Goal: Information Seeking & Learning: Learn about a topic

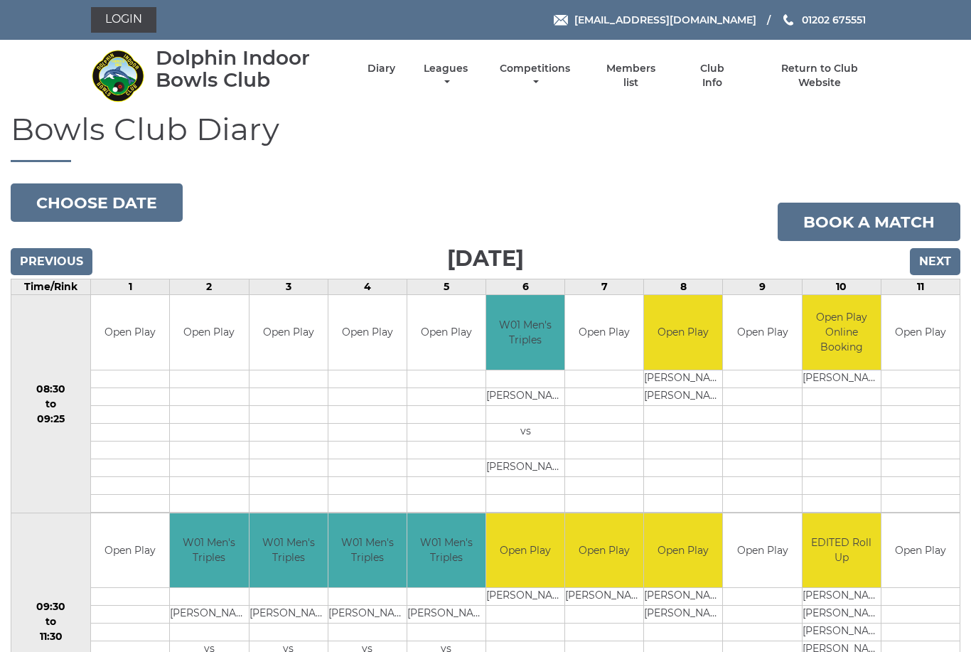
click at [471, 74] on link "Leagues" at bounding box center [445, 76] width 51 height 28
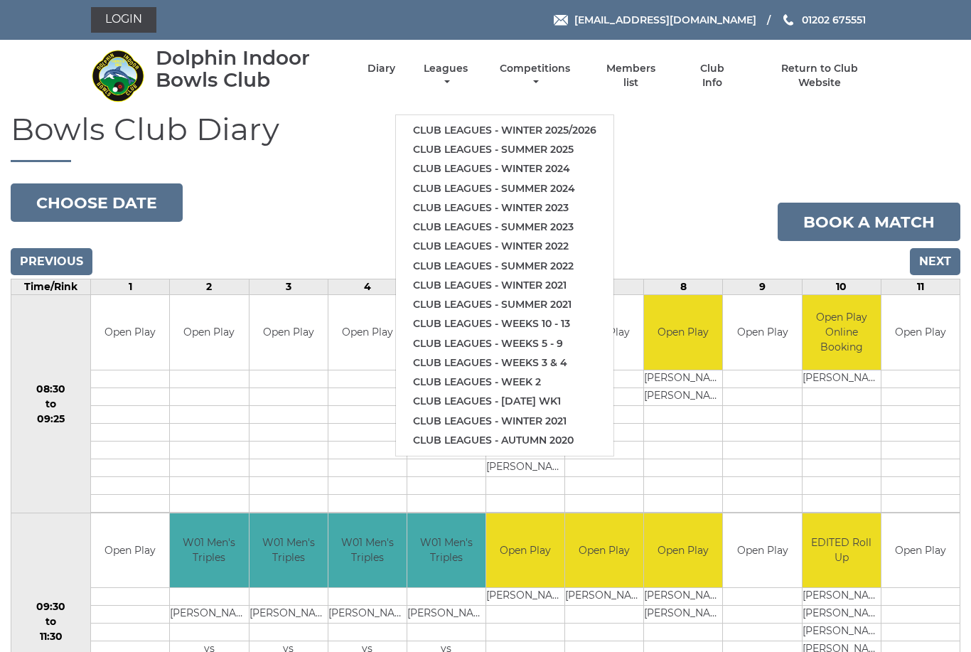
click at [541, 121] on link "Club leagues - Winter 2025/2026" at bounding box center [505, 130] width 218 height 19
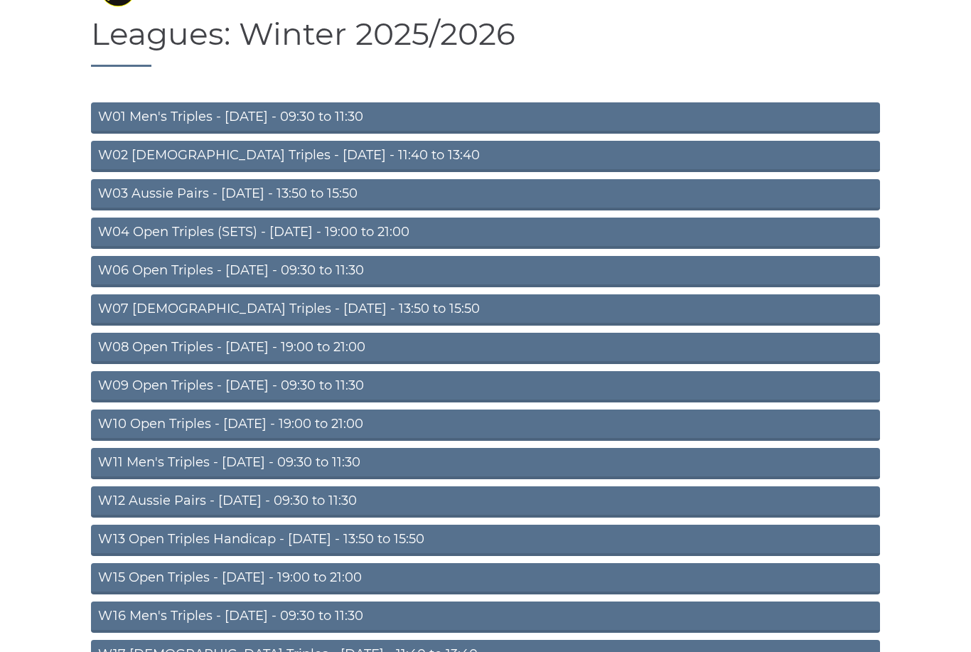
scroll to position [99, 0]
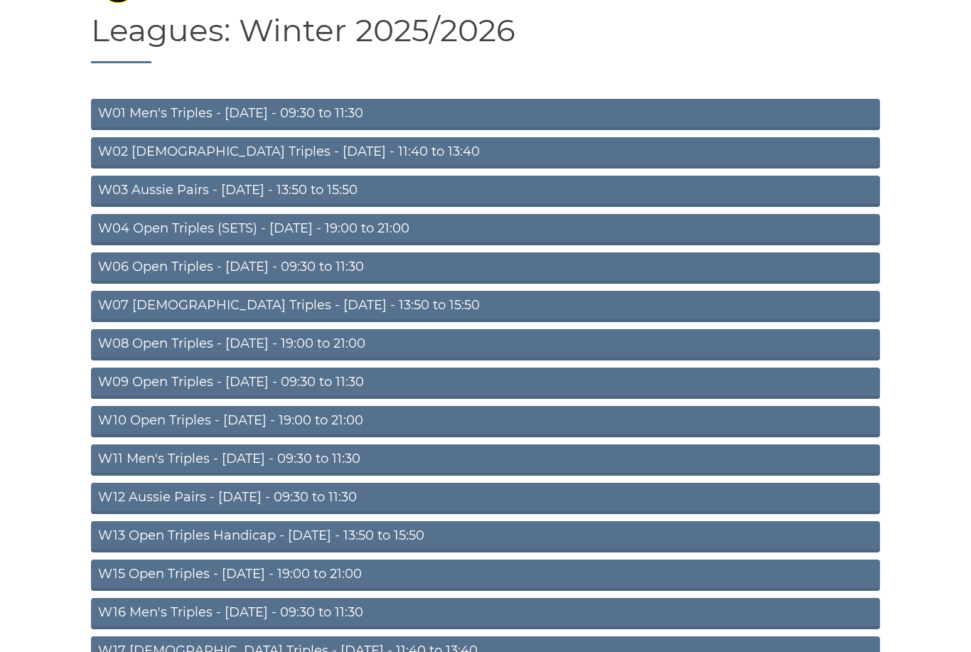
click at [215, 191] on link "W03 Aussie Pairs - Monday - 13:50 to 15:50" at bounding box center [485, 191] width 789 height 31
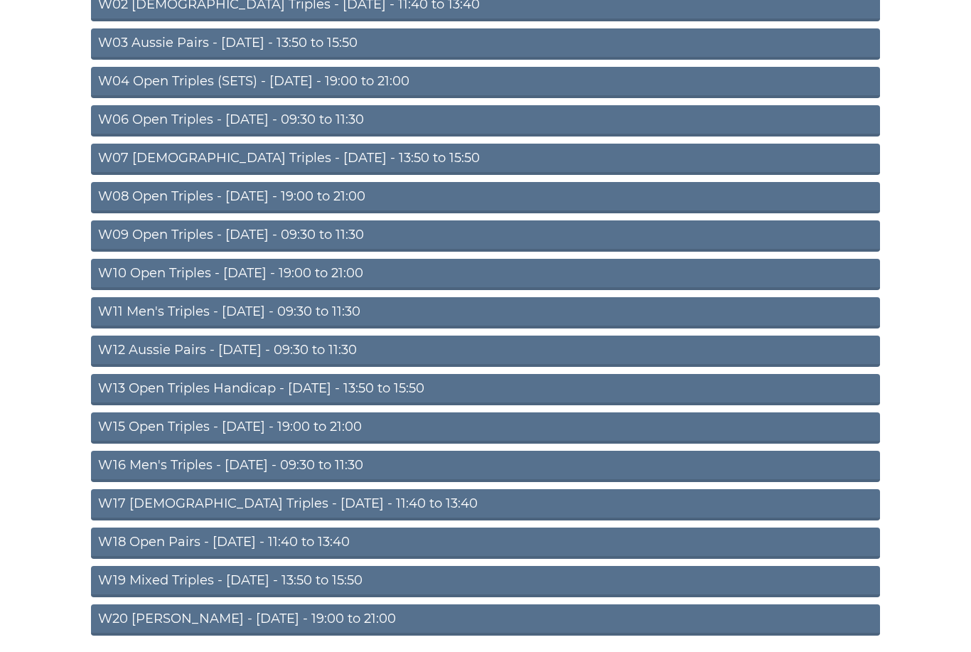
scroll to position [251, 0]
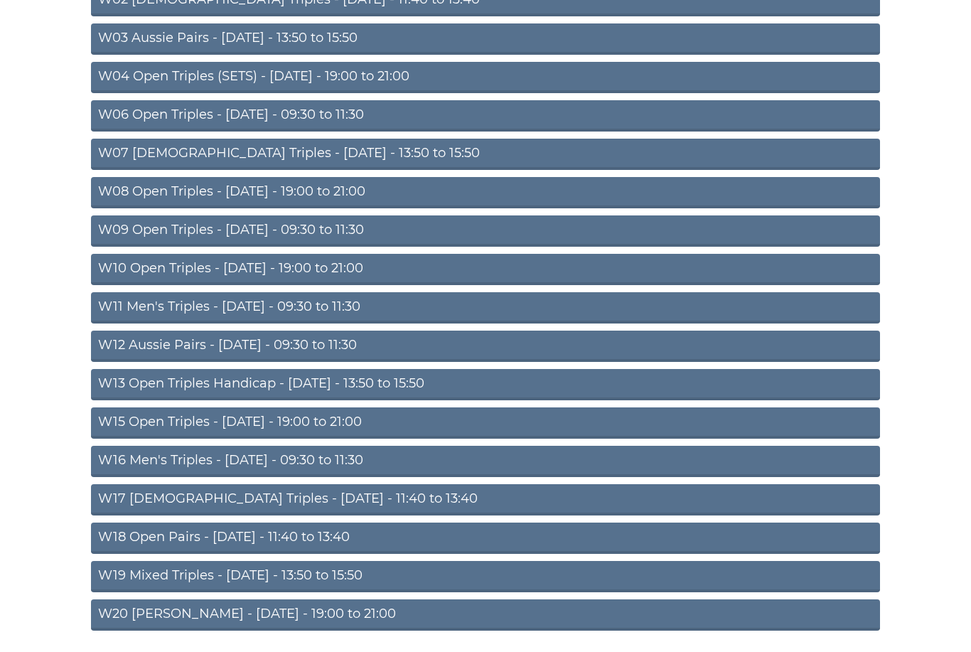
click at [296, 537] on link "W18 Open Pairs - Friday - 11:40 to 13:40" at bounding box center [485, 537] width 789 height 31
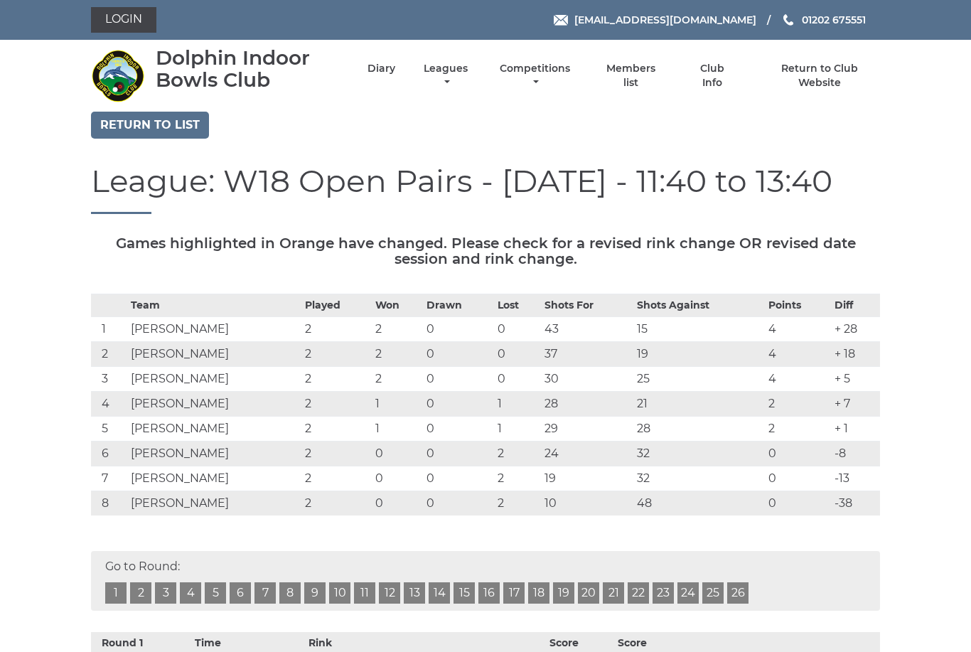
click at [473, 648] on th at bounding box center [447, 643] width 198 height 22
click at [395, 75] on link "Diary" at bounding box center [382, 69] width 28 height 14
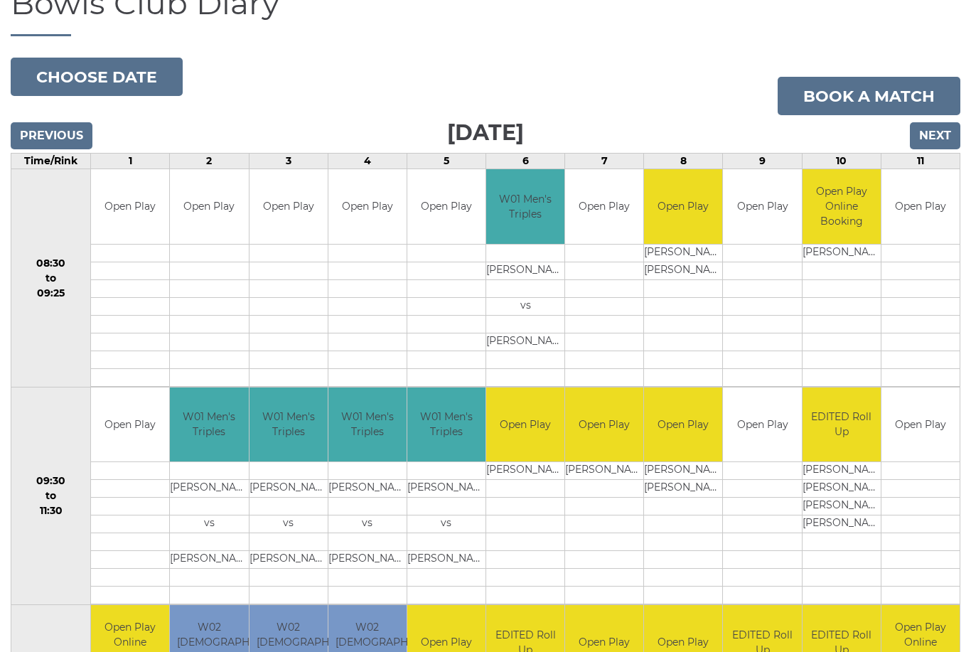
scroll to position [125, 0]
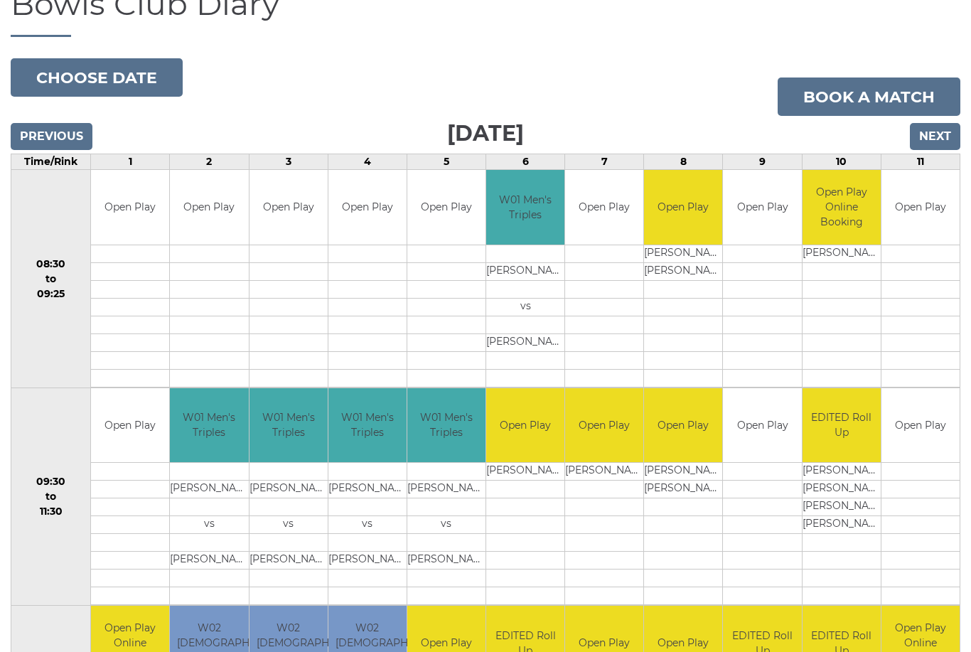
click at [935, 137] on input "Next" at bounding box center [935, 136] width 50 height 27
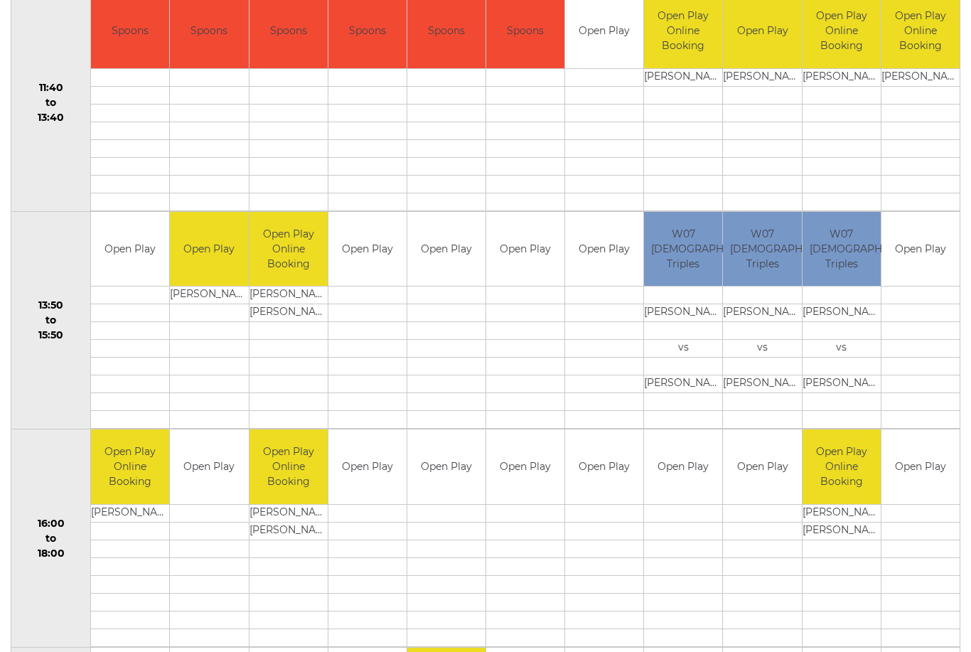
scroll to position [737, 0]
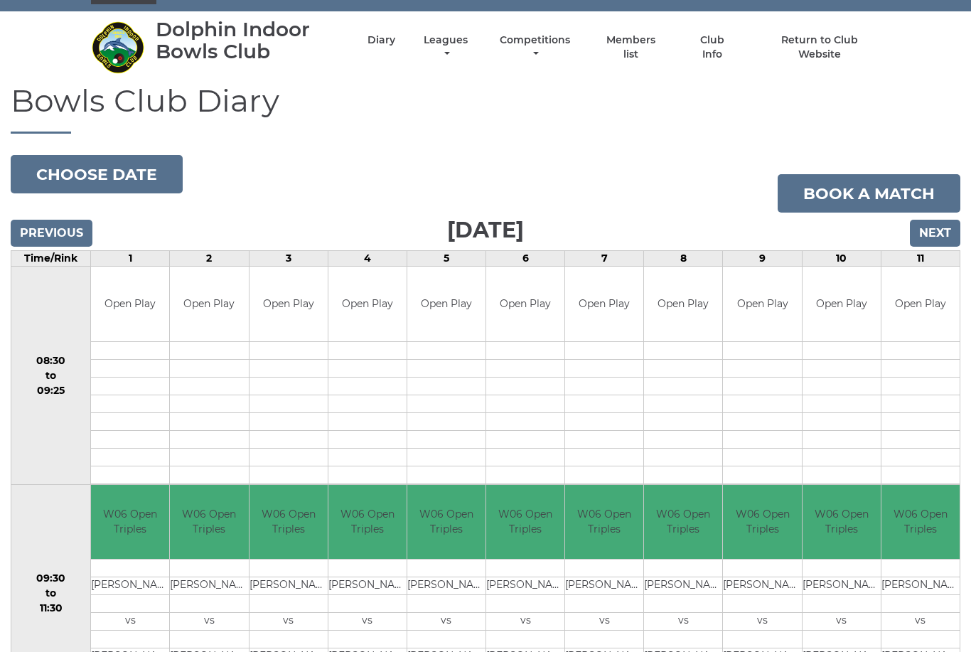
click at [943, 225] on input "Next" at bounding box center [935, 233] width 50 height 27
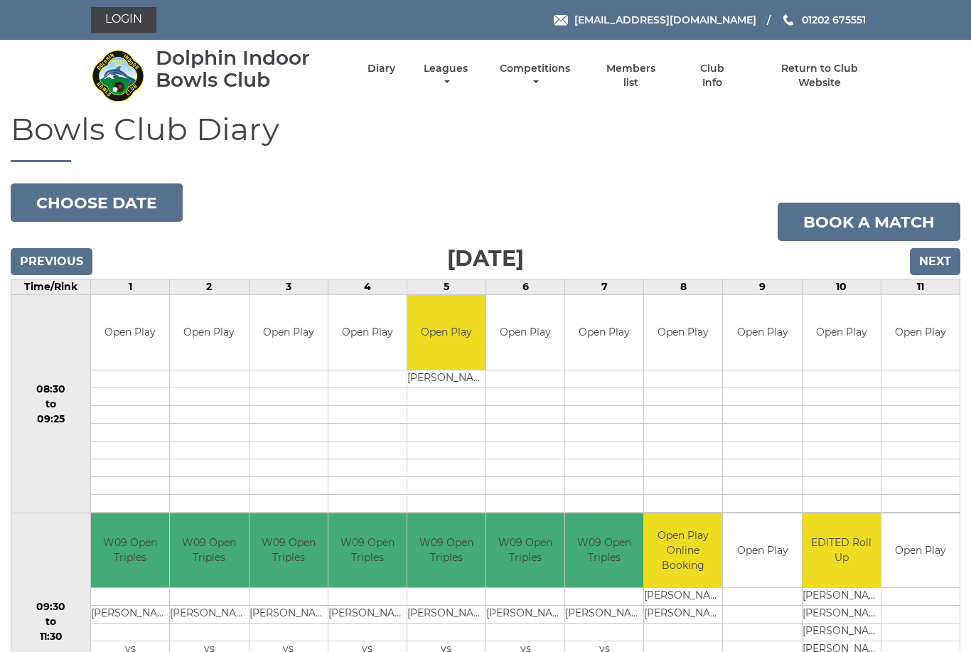
click at [943, 258] on input "Next" at bounding box center [935, 261] width 50 height 27
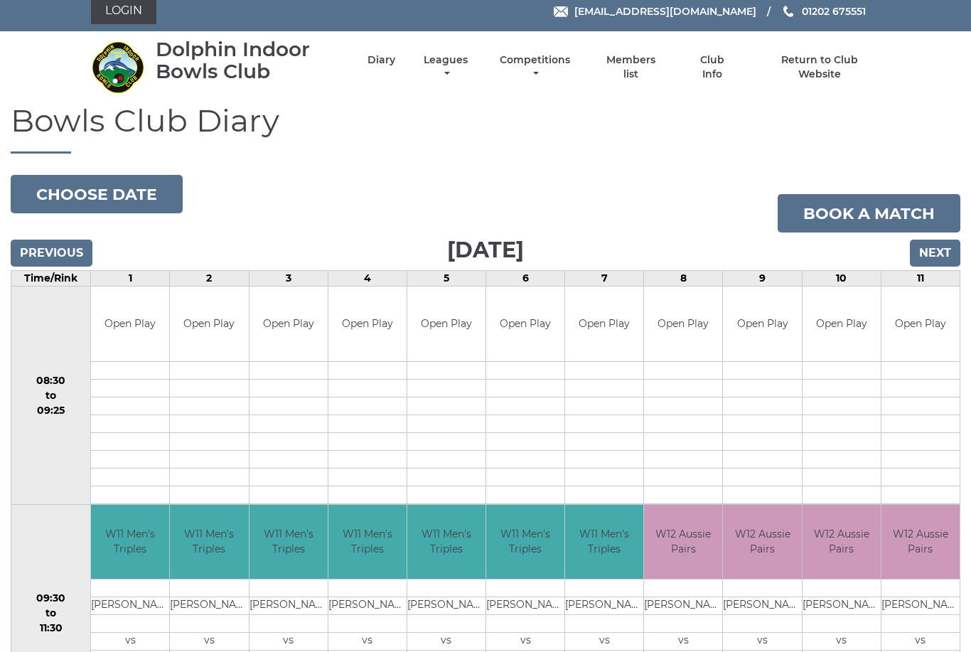
scroll to position [10, 0]
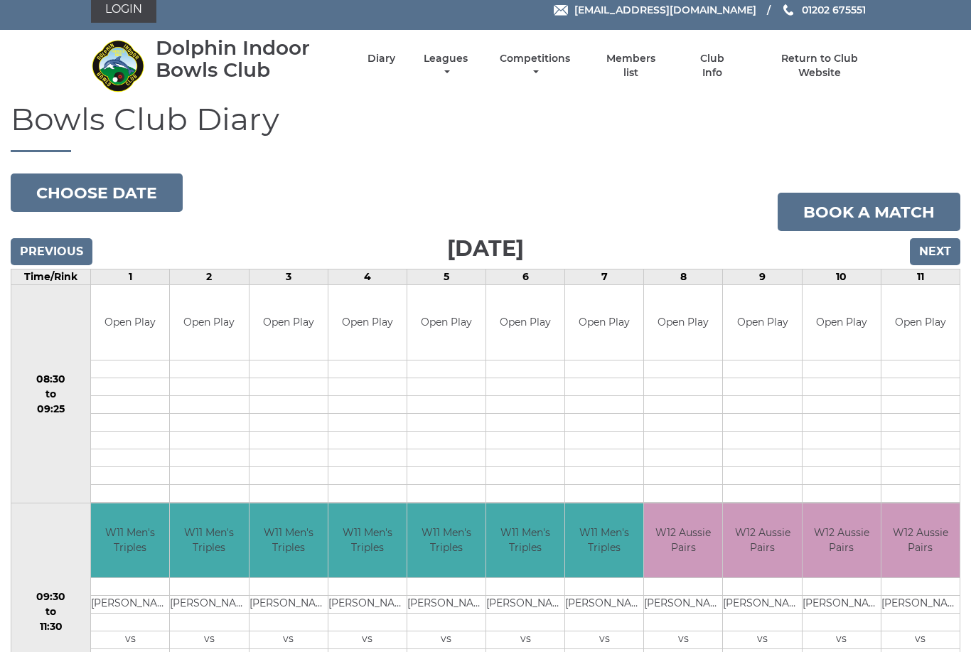
click at [940, 249] on input "Next" at bounding box center [935, 251] width 50 height 27
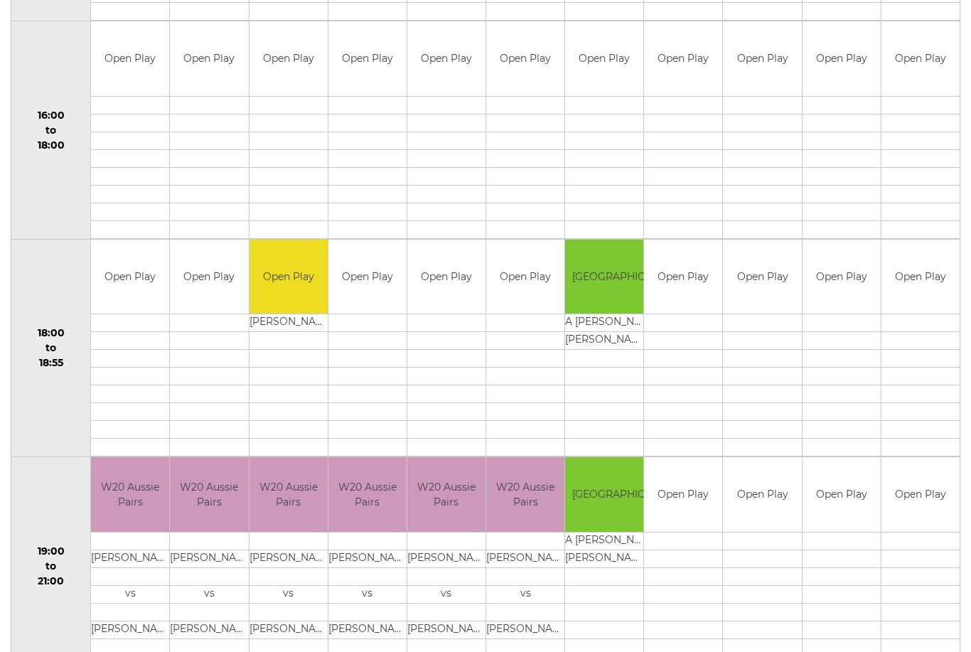
scroll to position [1158, 0]
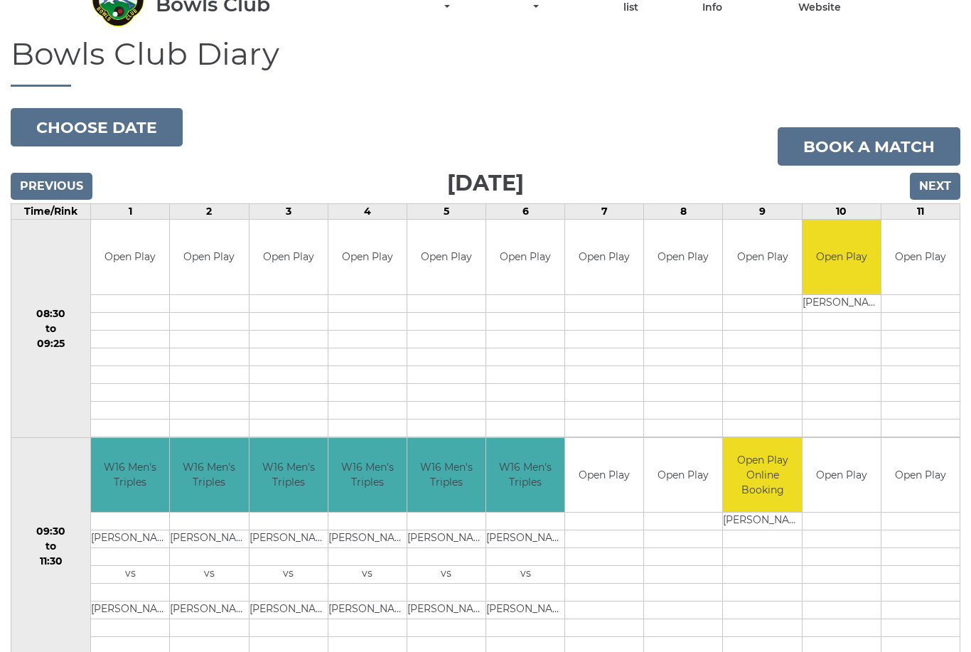
click at [939, 183] on input "Next" at bounding box center [935, 186] width 50 height 27
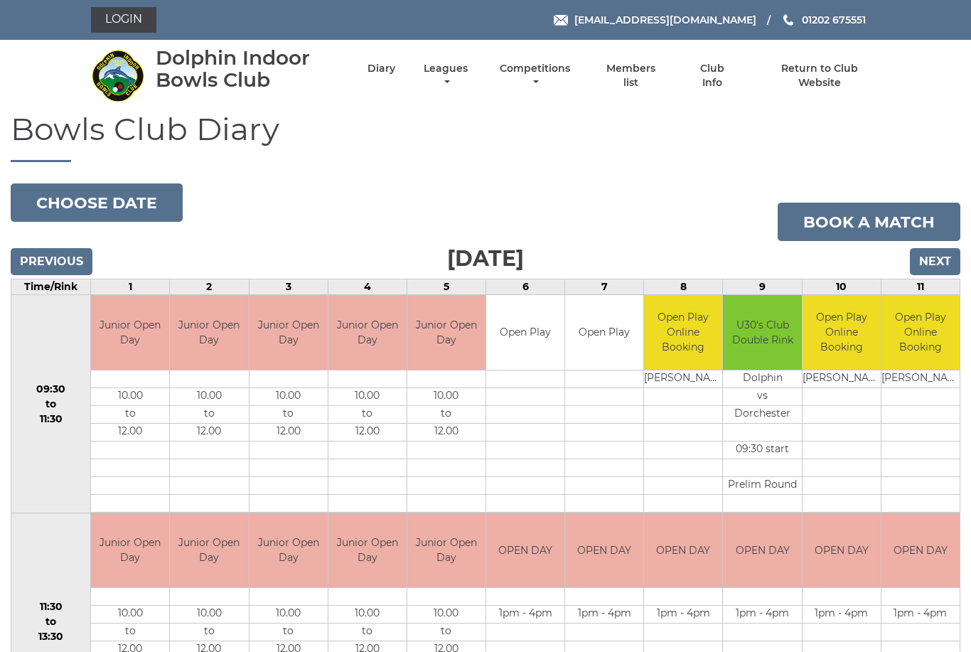
click at [946, 259] on input "Next" at bounding box center [935, 261] width 50 height 27
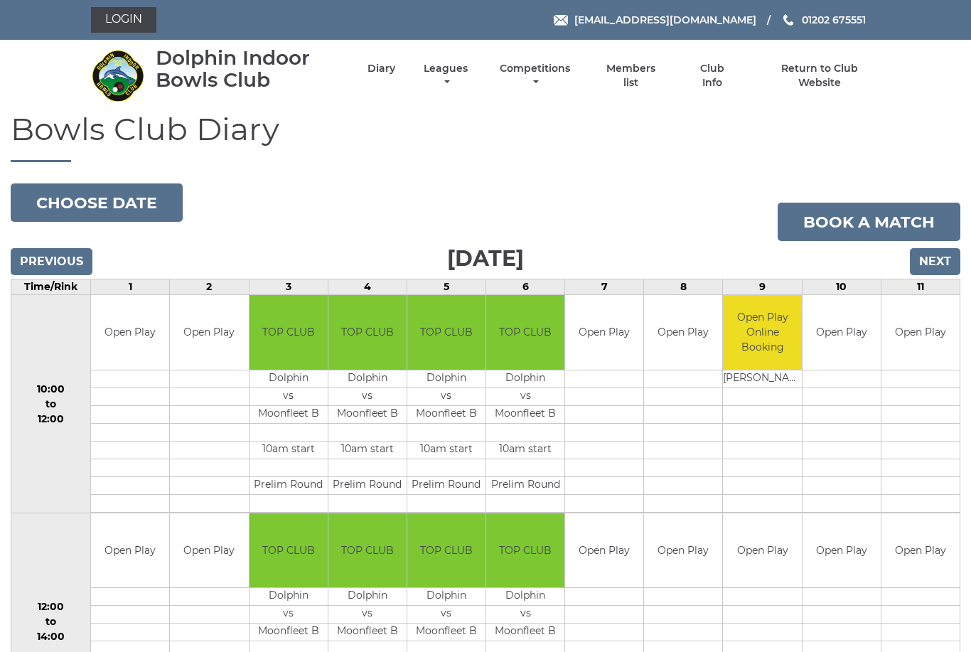
click at [949, 255] on input "Next" at bounding box center [935, 261] width 50 height 27
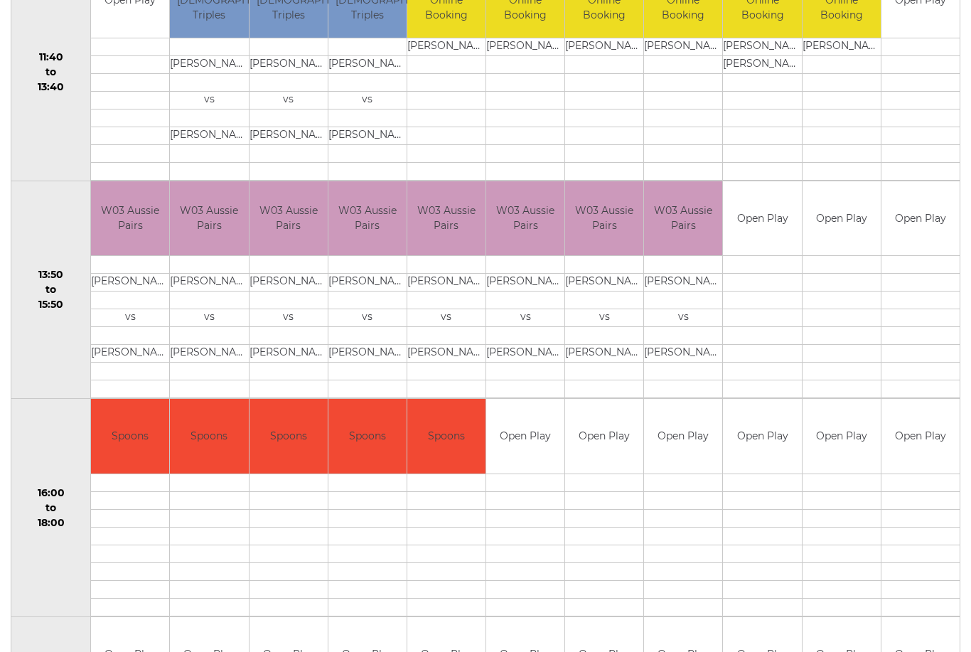
scroll to position [768, 0]
